Goal: Information Seeking & Learning: Find specific fact

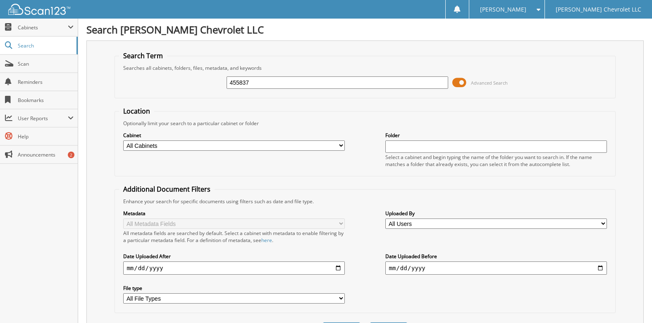
type input "455837"
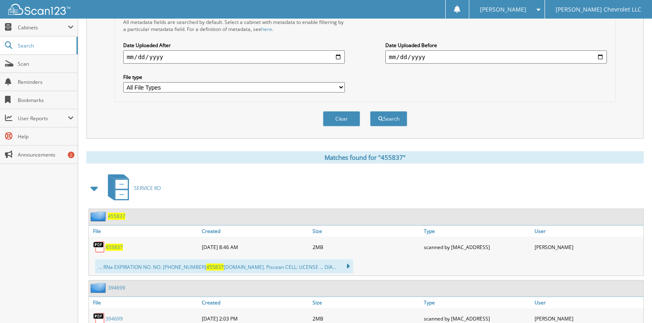
scroll to position [248, 0]
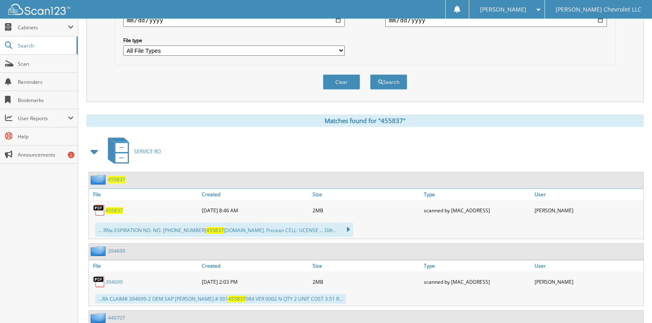
click at [100, 211] on img at bounding box center [99, 210] width 12 height 12
click at [110, 211] on span "455837" at bounding box center [113, 210] width 17 height 7
